Goal: Task Accomplishment & Management: Manage account settings

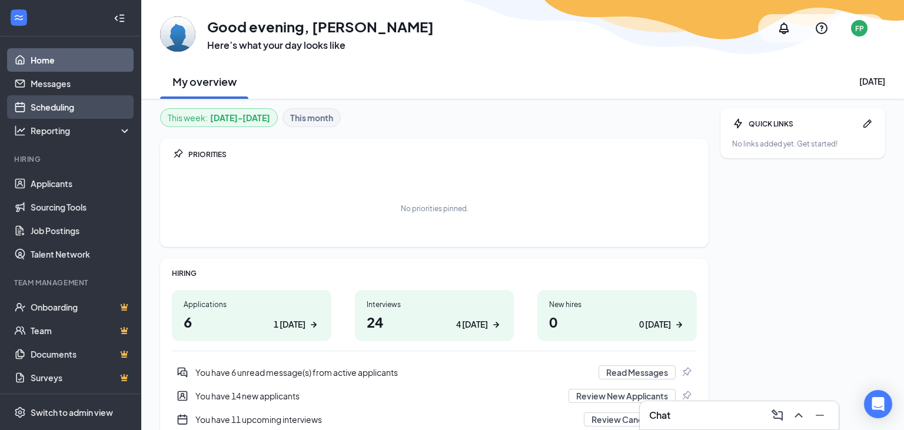
click at [49, 105] on link "Scheduling" at bounding box center [81, 107] width 101 height 24
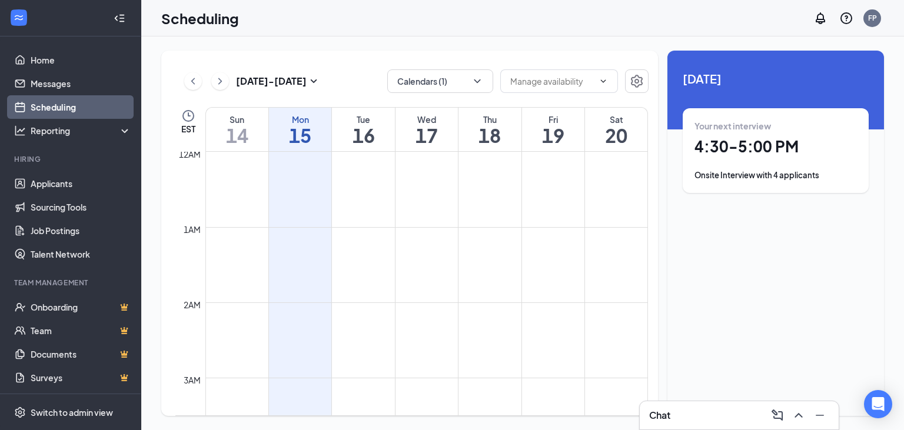
scroll to position [578, 0]
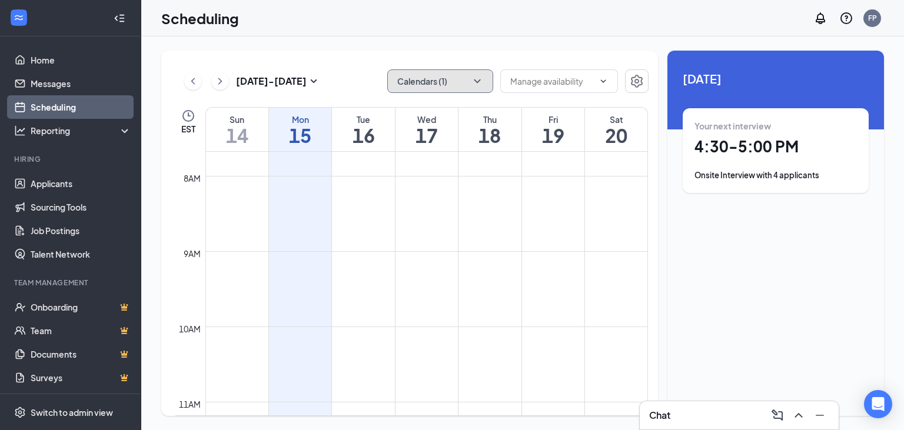
click at [484, 81] on button "Calendars (1)" at bounding box center [440, 81] width 106 height 24
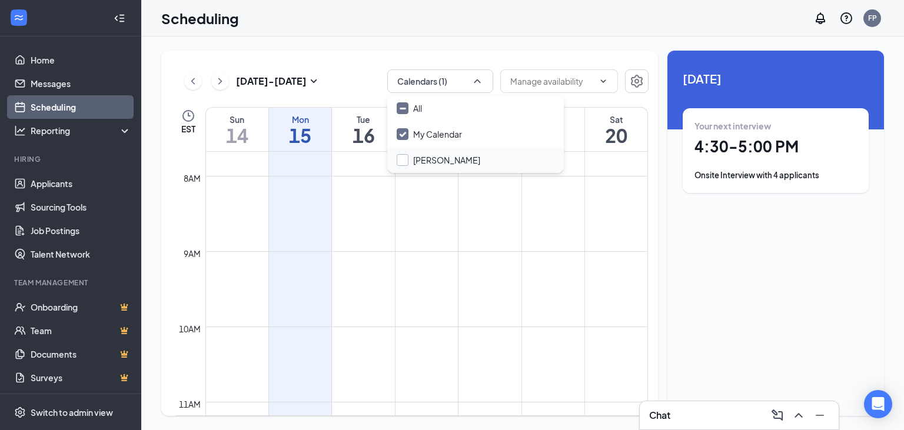
click at [402, 158] on input "[PERSON_NAME]" at bounding box center [439, 160] width 84 height 12
checkbox input "false"
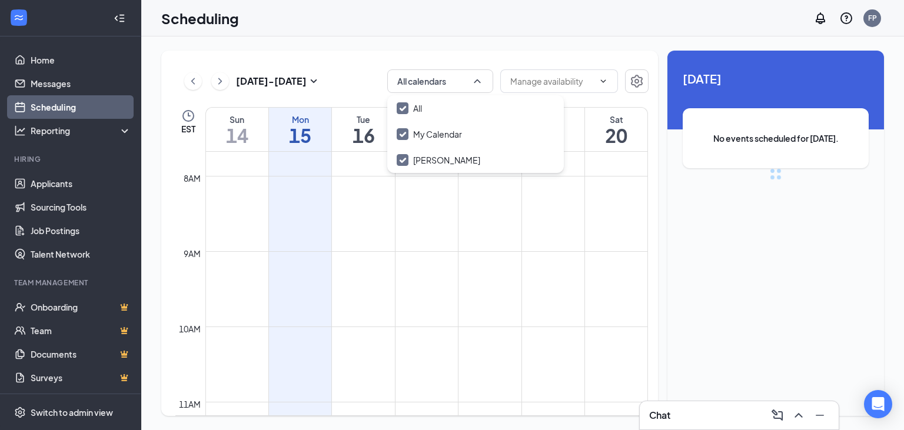
checkbox input "true"
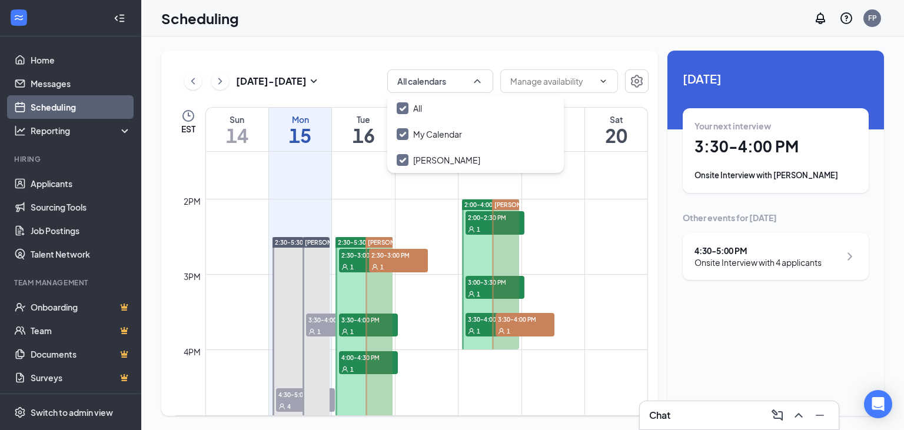
scroll to position [1013, 0]
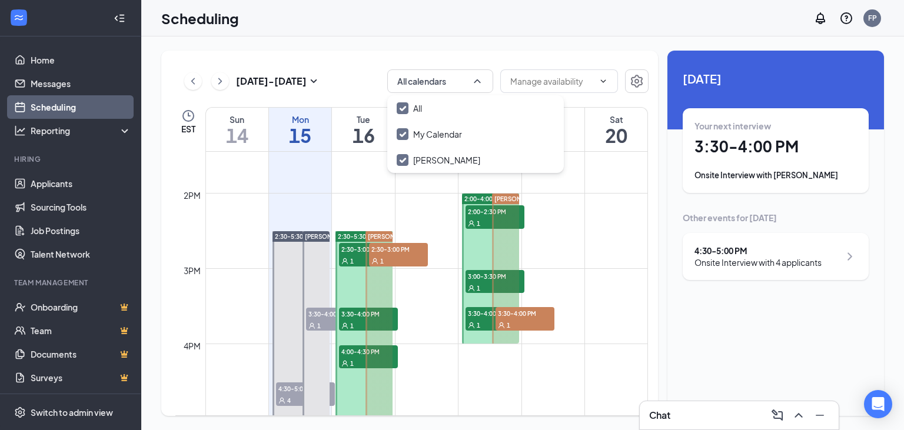
click at [316, 317] on span "3:30-4:00 PM" at bounding box center [335, 314] width 59 height 12
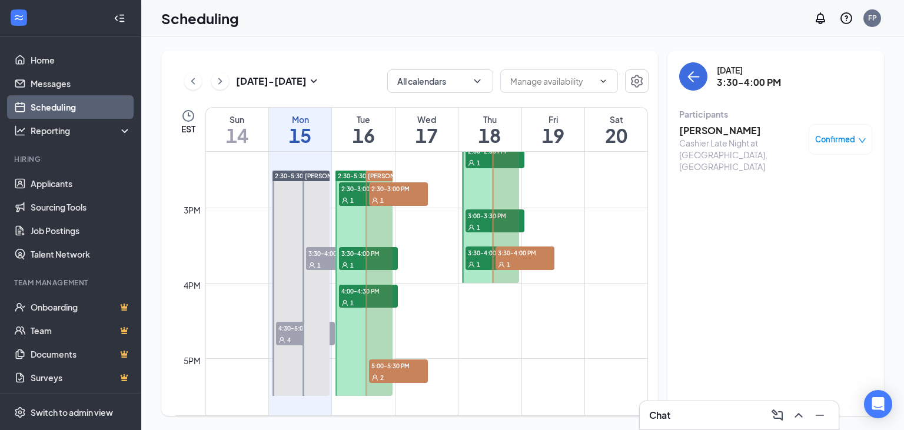
scroll to position [1075, 0]
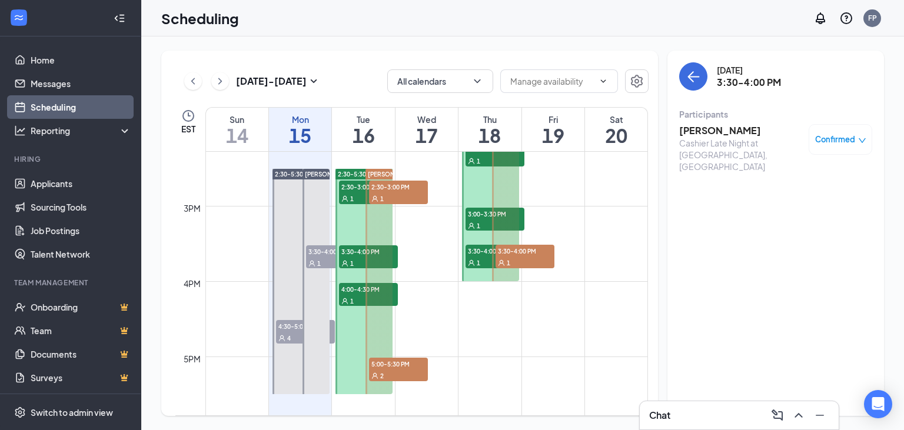
drag, startPoint x: 287, startPoint y: 331, endPoint x: 751, endPoint y: 1, distance: 569.9
click at [287, 327] on span "4:30-5:00 PM" at bounding box center [305, 326] width 59 height 12
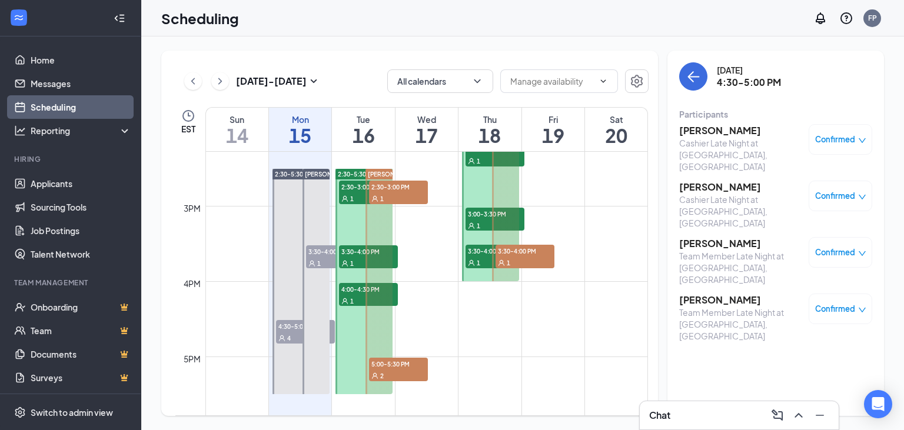
click at [863, 141] on icon "down" at bounding box center [862, 140] width 8 height 8
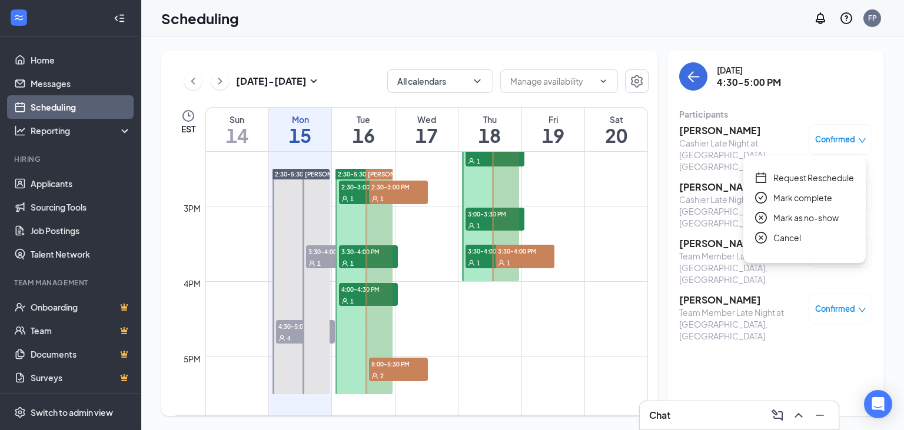
click at [785, 213] on span "Mark as no-show" at bounding box center [805, 217] width 65 height 13
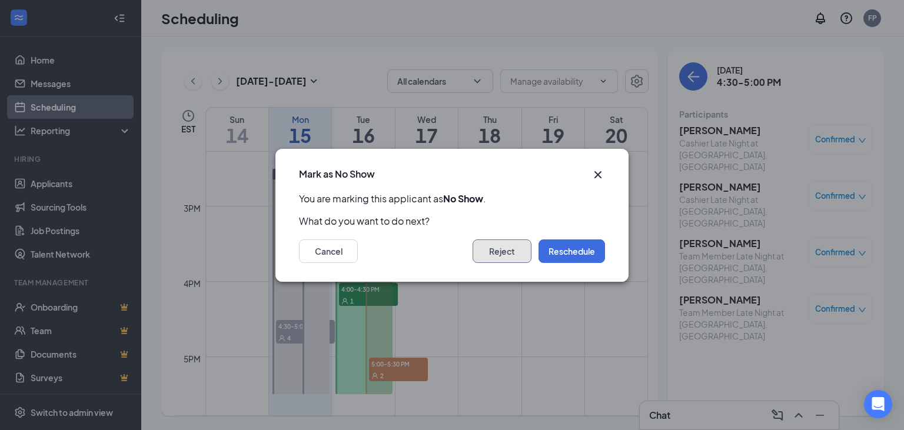
click at [498, 254] on button "Reject" at bounding box center [501, 251] width 59 height 24
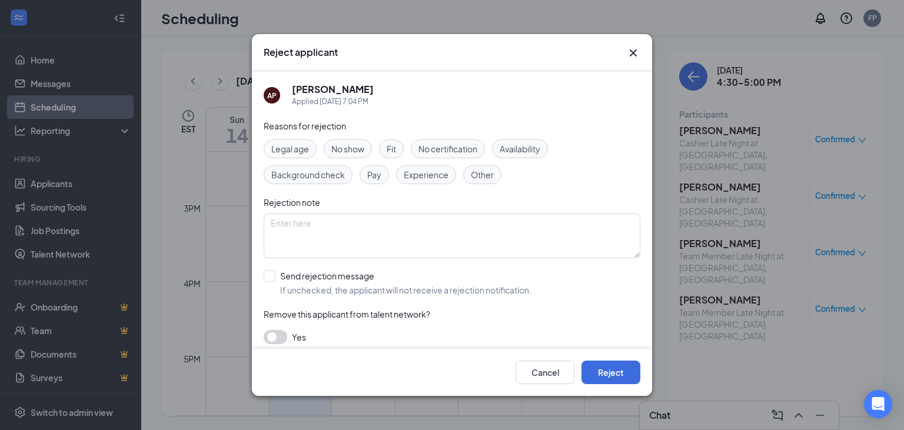
click at [359, 147] on span "No show" at bounding box center [347, 148] width 33 height 13
drag, startPoint x: 605, startPoint y: 378, endPoint x: 632, endPoint y: 357, distance: 34.7
click at [605, 378] on button "Reject" at bounding box center [610, 373] width 59 height 24
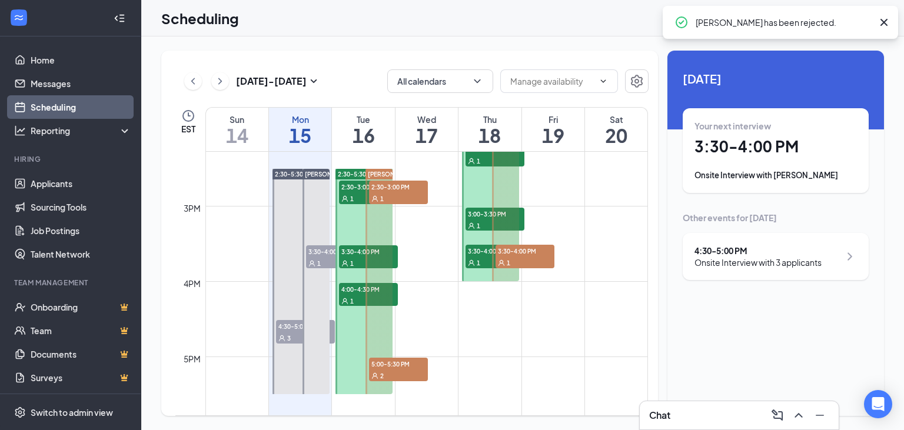
click at [321, 259] on div "1" at bounding box center [335, 263] width 59 height 12
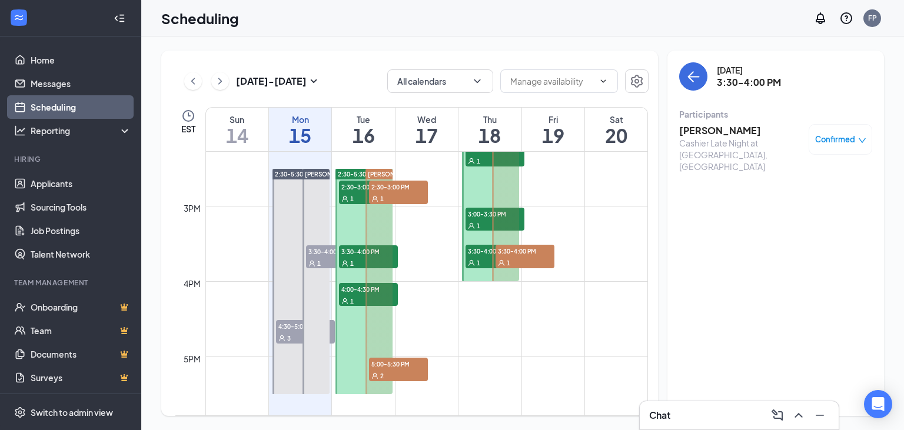
click at [858, 141] on icon "down" at bounding box center [862, 140] width 8 height 8
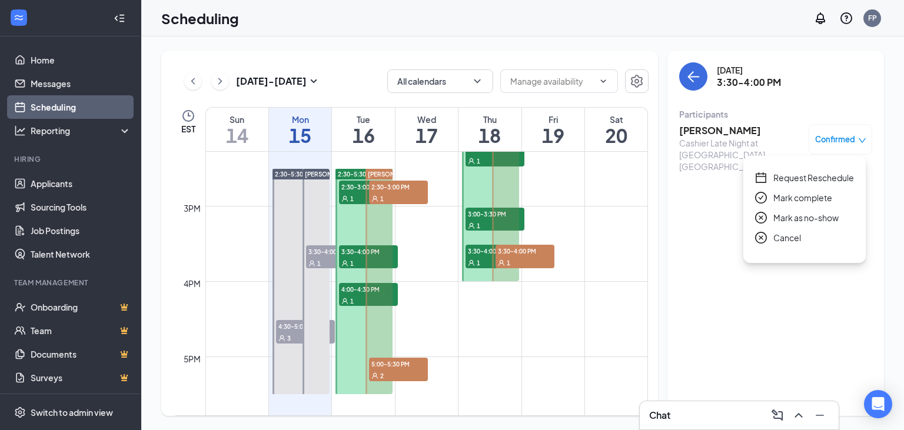
click at [785, 215] on span "Mark as no-show" at bounding box center [805, 217] width 65 height 13
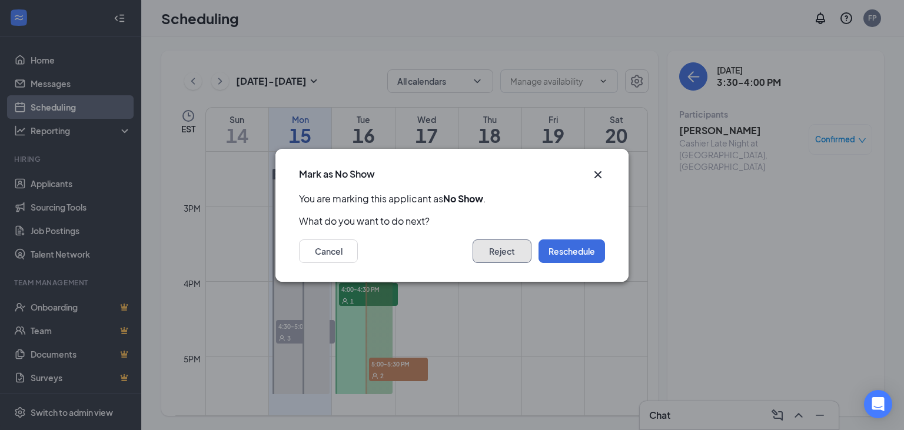
click at [519, 247] on button "Reject" at bounding box center [501, 251] width 59 height 24
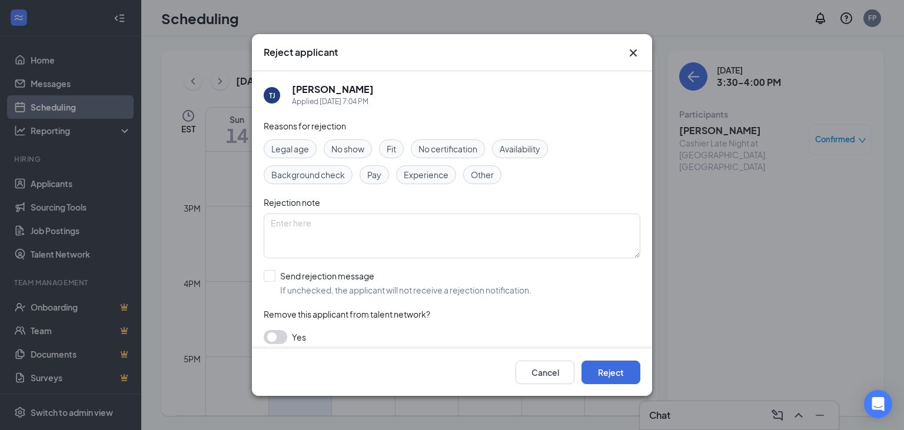
click at [346, 154] on span "No show" at bounding box center [347, 148] width 33 height 13
click at [622, 371] on button "Reject" at bounding box center [610, 373] width 59 height 24
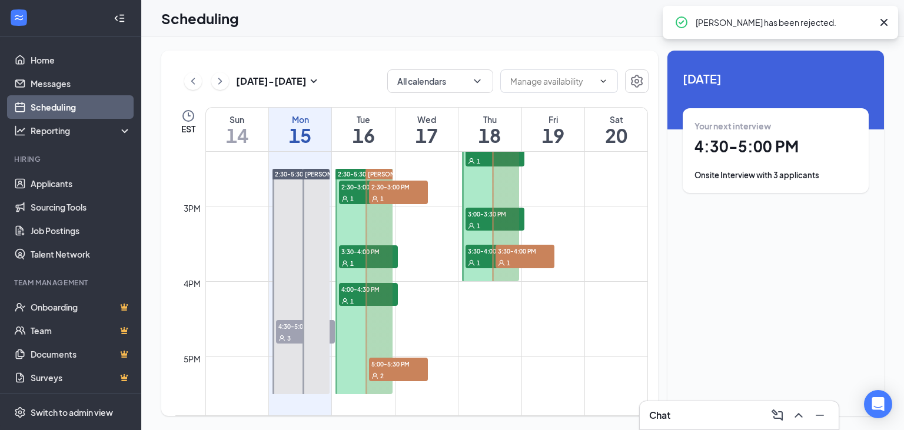
click at [279, 331] on span "4:30-5:00 PM" at bounding box center [305, 326] width 59 height 12
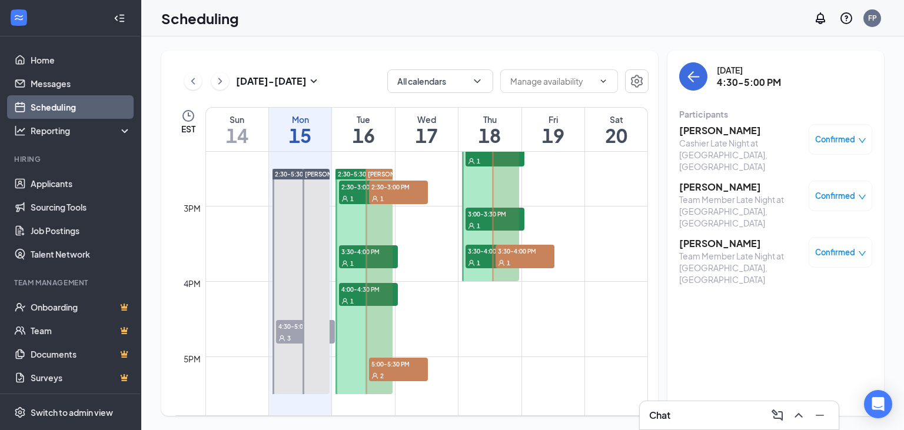
click at [861, 249] on icon "down" at bounding box center [862, 253] width 8 height 8
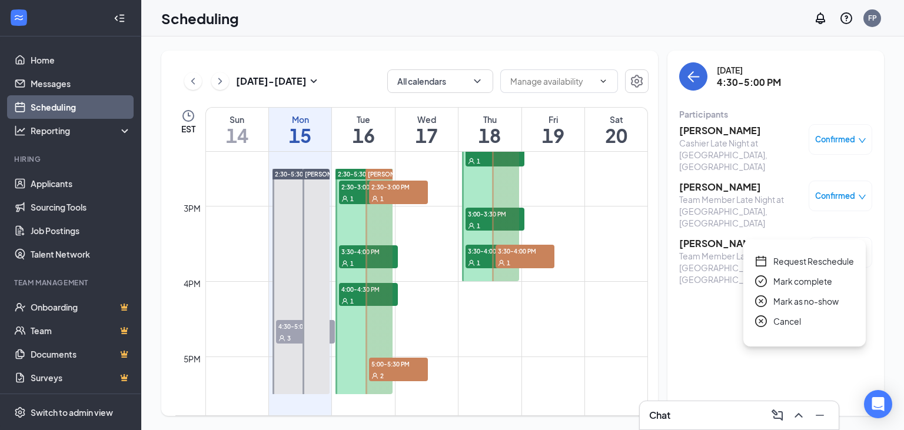
drag, startPoint x: 806, startPoint y: 302, endPoint x: 800, endPoint y: 296, distance: 9.2
click at [805, 301] on span "Mark as no-show" at bounding box center [805, 301] width 65 height 13
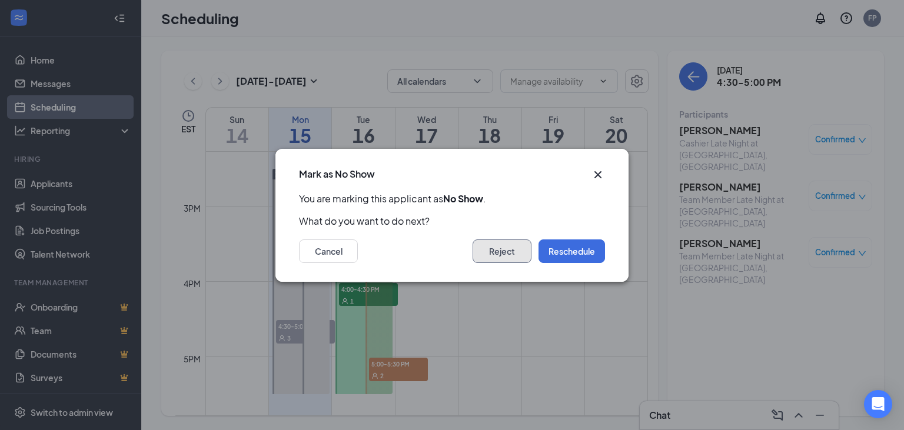
click at [502, 245] on button "Reject" at bounding box center [501, 251] width 59 height 24
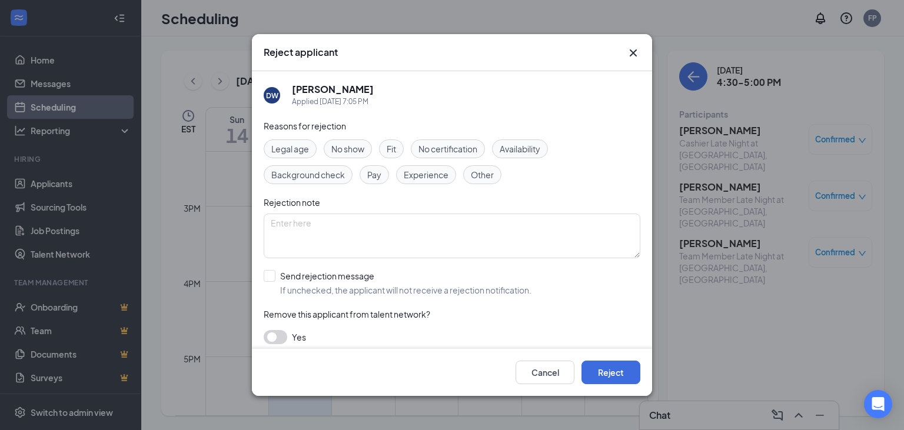
click at [342, 146] on span "No show" at bounding box center [347, 148] width 33 height 13
drag, startPoint x: 606, startPoint y: 380, endPoint x: 448, endPoint y: 258, distance: 200.1
click at [602, 376] on button "Reject" at bounding box center [610, 373] width 59 height 24
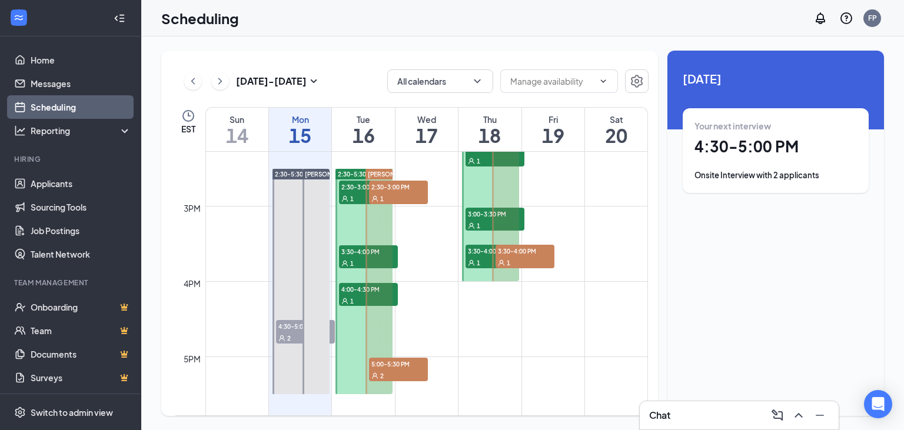
click at [345, 182] on span "2:30-3:00 PM" at bounding box center [368, 187] width 59 height 12
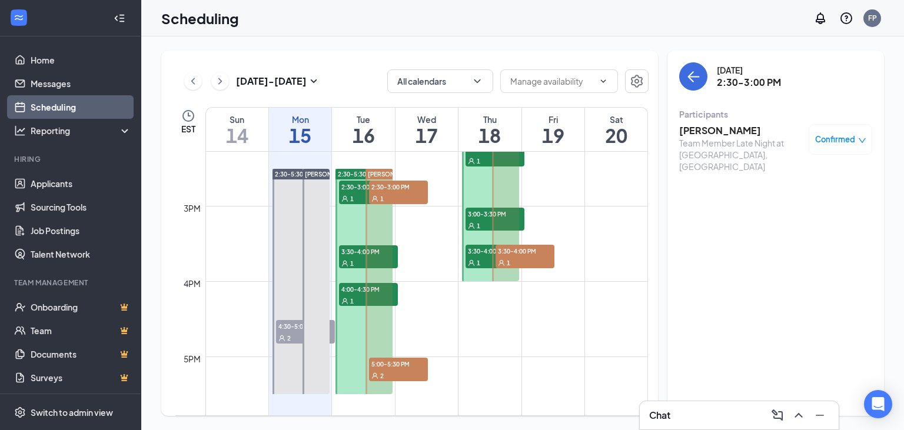
click at [375, 189] on span "2:30-3:00 PM" at bounding box center [398, 187] width 59 height 12
click at [353, 253] on span "3:30-4:00 PM" at bounding box center [368, 251] width 59 height 12
click at [354, 292] on span "4:00-4:30 PM" at bounding box center [368, 289] width 59 height 12
drag, startPoint x: 395, startPoint y: 369, endPoint x: 399, endPoint y: 156, distance: 213.0
click at [395, 368] on span "5:00-5:30 PM" at bounding box center [398, 364] width 59 height 12
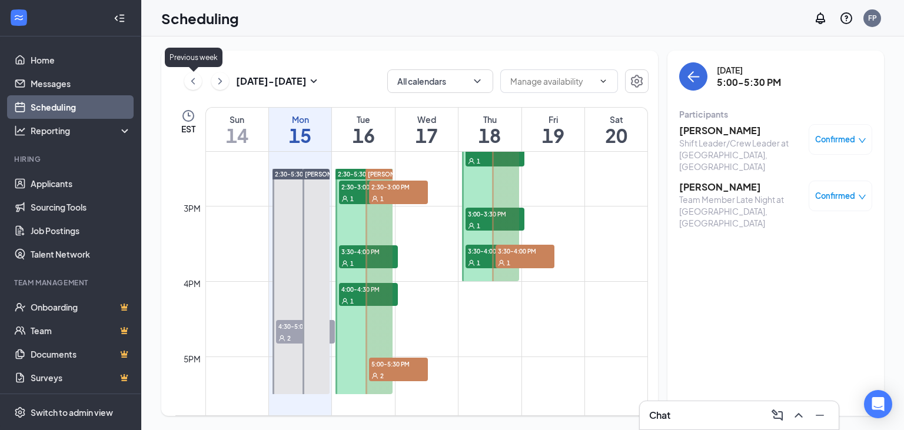
click at [197, 84] on icon "ChevronLeft" at bounding box center [193, 81] width 12 height 14
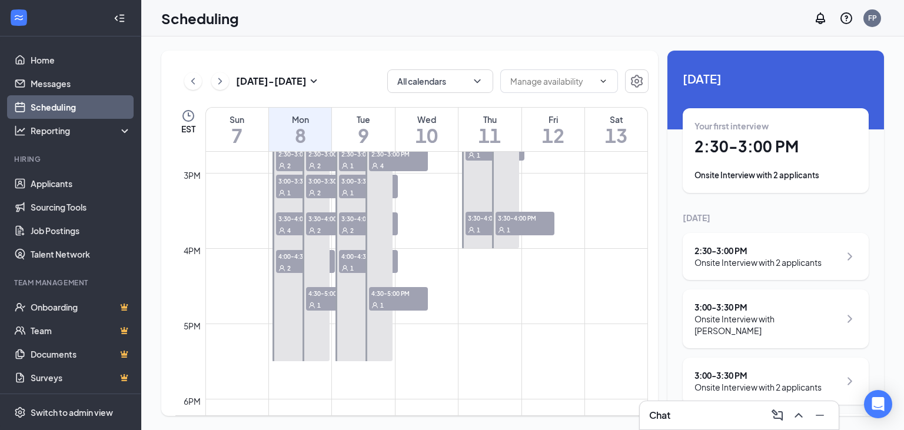
scroll to position [1013, 0]
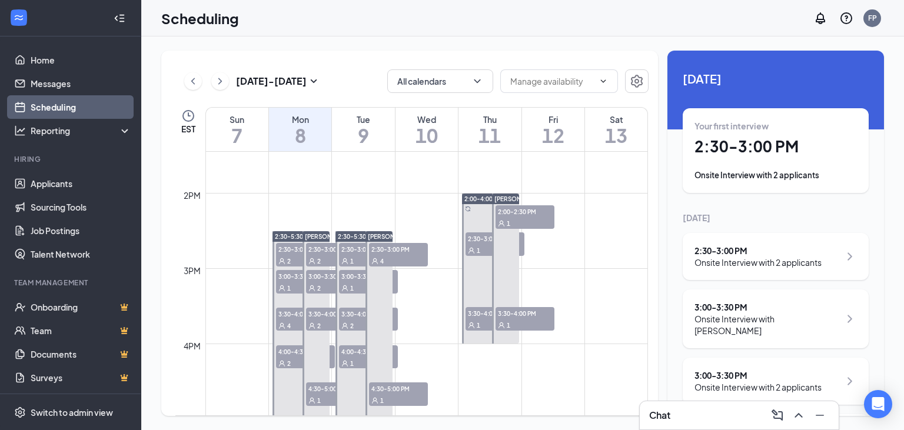
click at [511, 224] on div "1" at bounding box center [524, 223] width 59 height 12
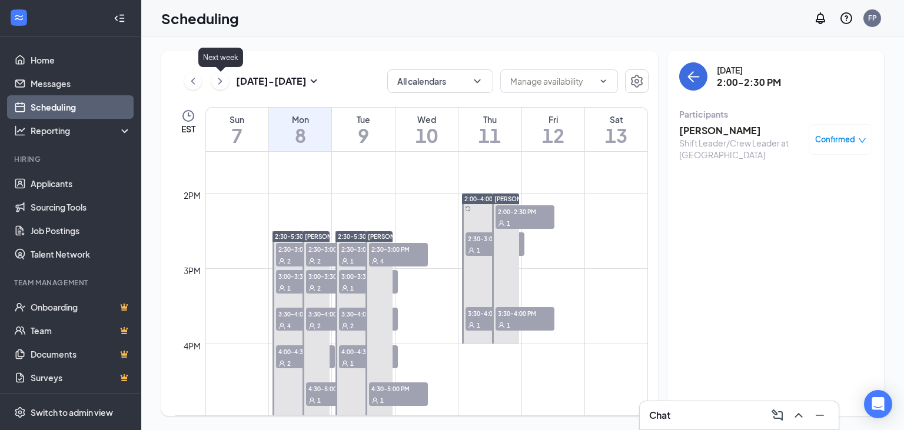
drag, startPoint x: 221, startPoint y: 84, endPoint x: 145, endPoint y: 3, distance: 110.3
click at [215, 79] on icon "ChevronRight" at bounding box center [220, 81] width 12 height 14
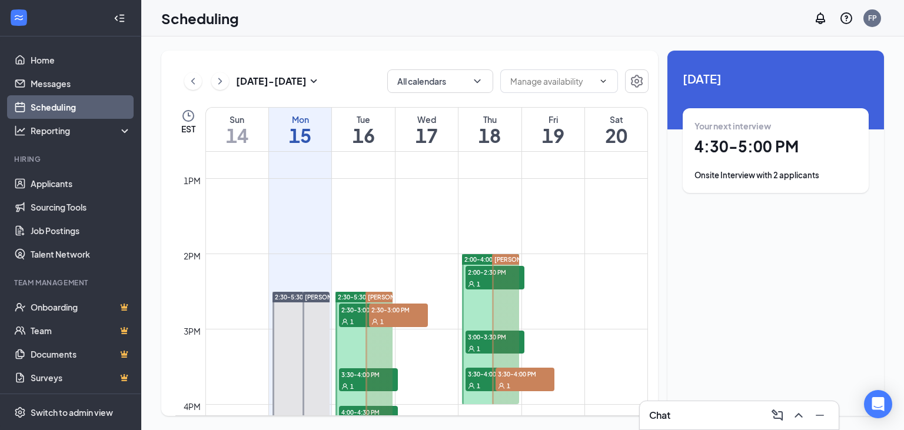
scroll to position [951, 0]
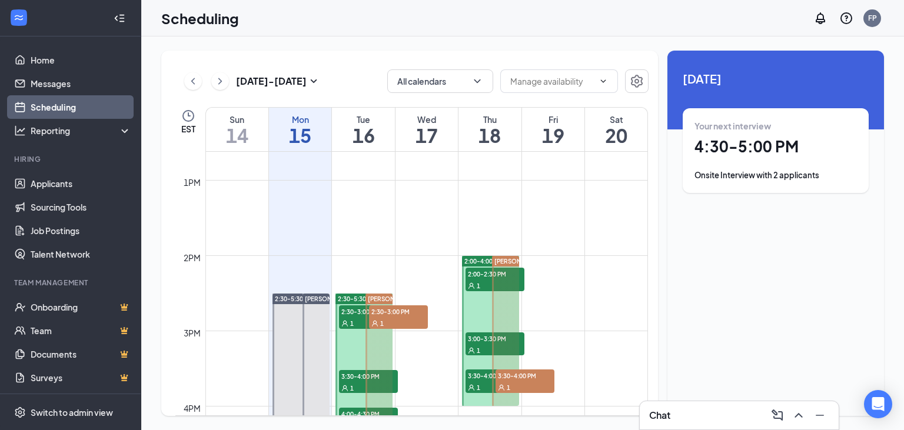
click at [348, 319] on div "1" at bounding box center [368, 323] width 59 height 12
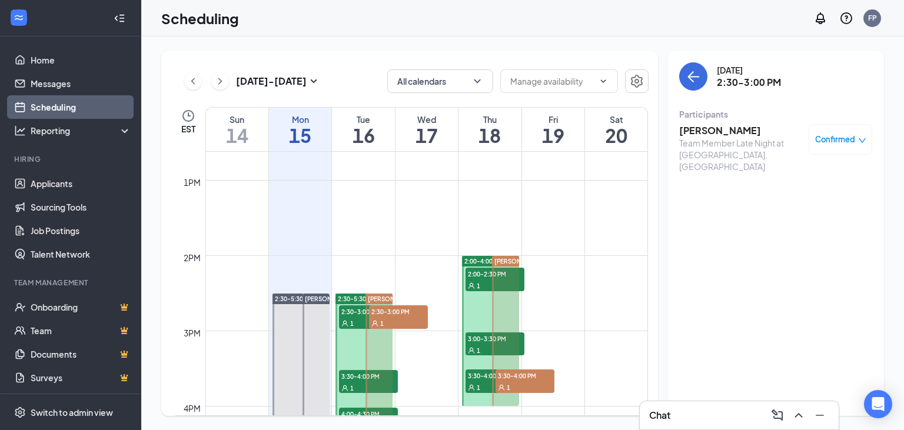
scroll to position [1137, 0]
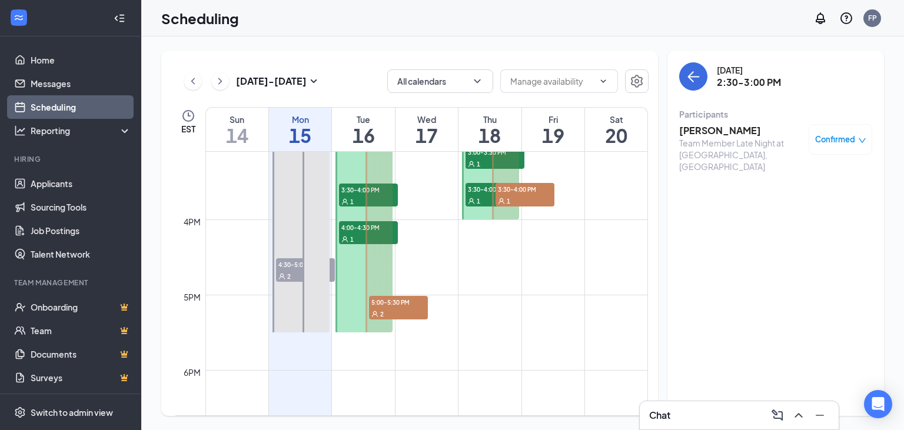
click at [378, 306] on span "5:00-5:30 PM" at bounding box center [398, 302] width 59 height 12
drag, startPoint x: 349, startPoint y: 232, endPoint x: 361, endPoint y: 198, distance: 35.9
click at [351, 231] on span "4:00-4:30 PM" at bounding box center [368, 227] width 59 height 12
click at [348, 199] on icon "User" at bounding box center [344, 201] width 7 height 7
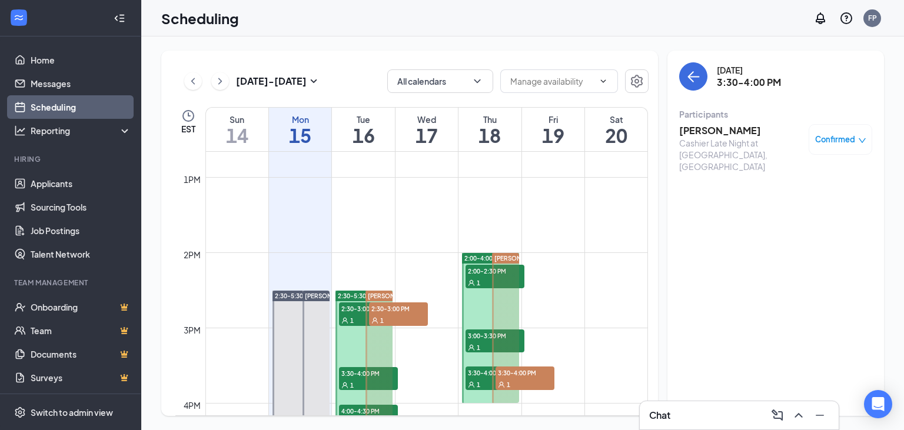
scroll to position [951, 0]
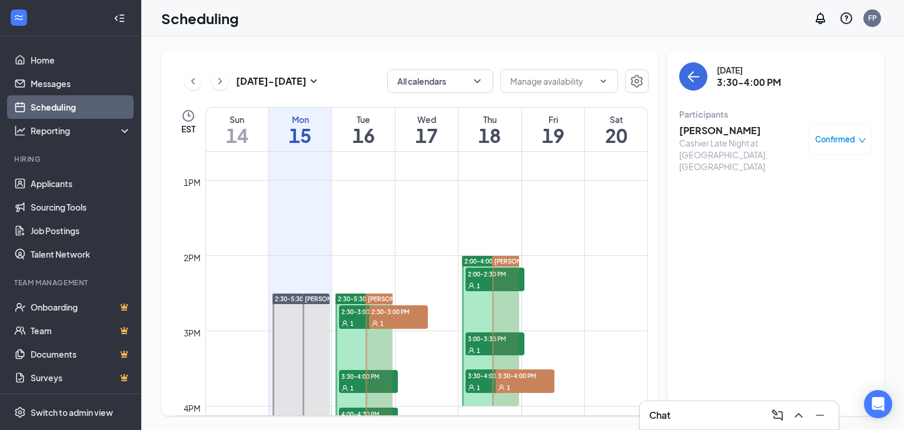
click at [398, 310] on span "2:30-3:00 PM" at bounding box center [398, 311] width 59 height 12
click at [707, 124] on div "[PERSON_NAME] Shift Leader/Crew Leader at [GEOGRAPHIC_DATA] Confirmed" at bounding box center [775, 142] width 193 height 45
click at [704, 134] on h3 "[PERSON_NAME]" at bounding box center [741, 130] width 124 height 13
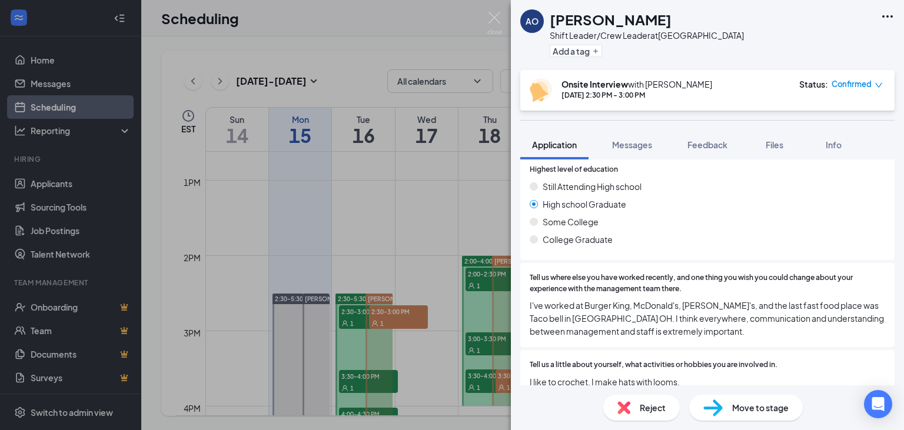
scroll to position [512, 0]
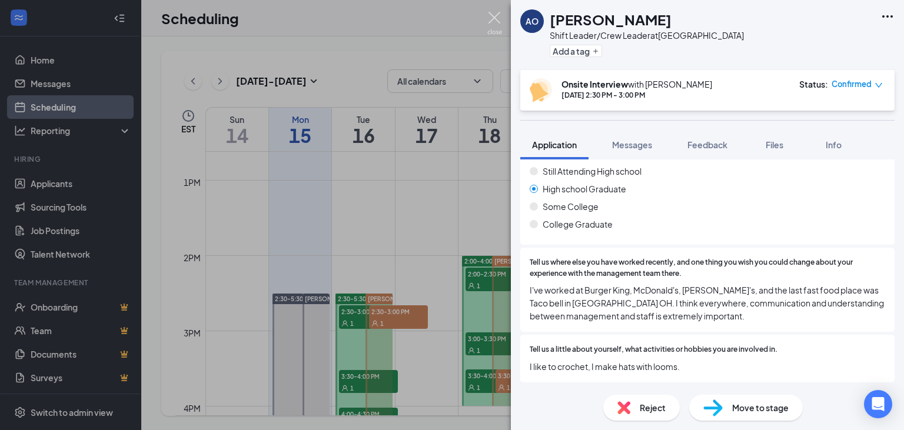
click at [489, 22] on img at bounding box center [494, 23] width 15 height 23
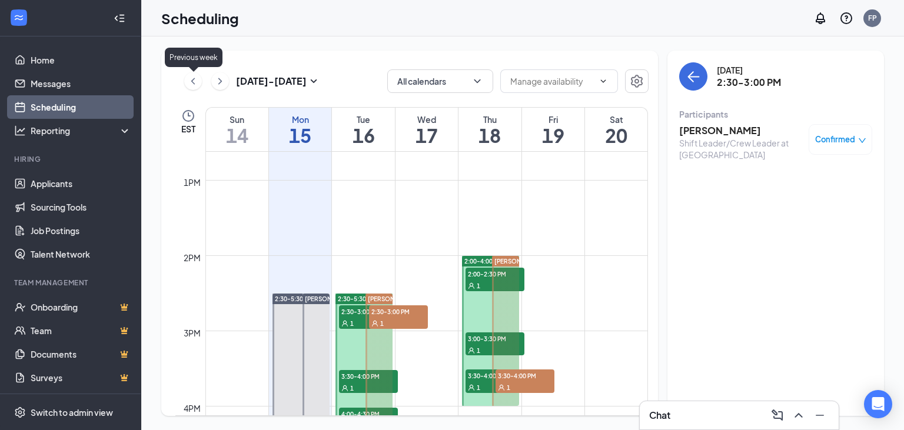
click at [191, 80] on icon "ChevronLeft" at bounding box center [193, 81] width 12 height 14
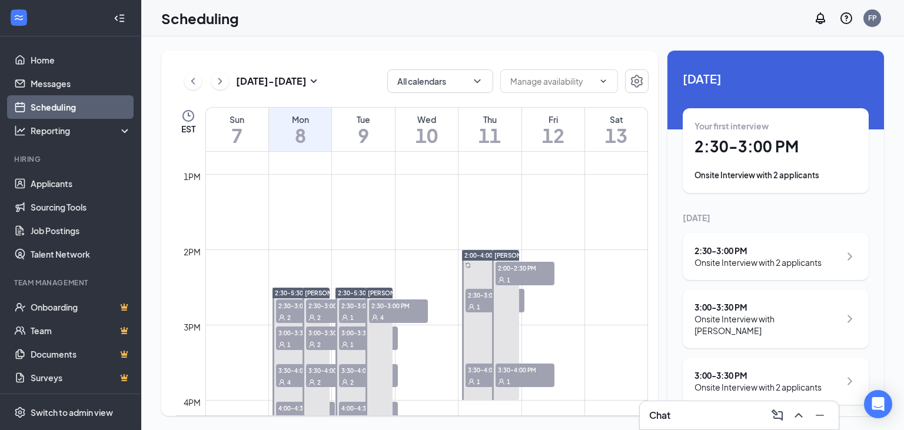
scroll to position [951, 0]
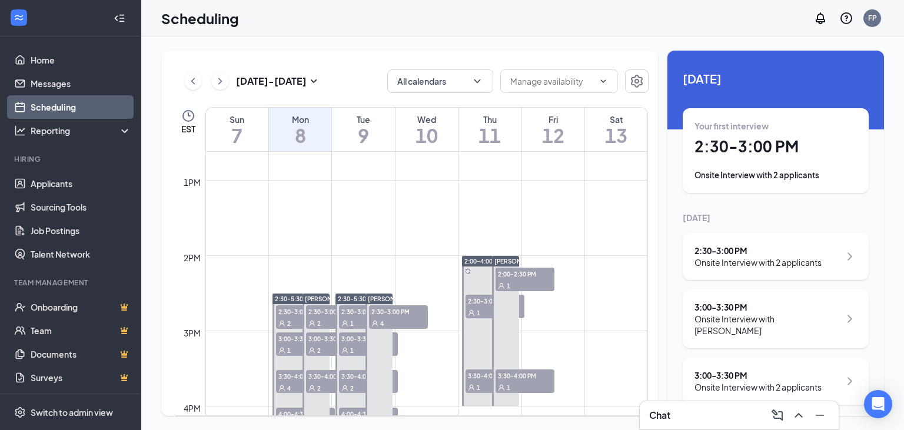
click at [521, 272] on span "2:00-2:30 PM" at bounding box center [524, 274] width 59 height 12
